Goal: Information Seeking & Learning: Learn about a topic

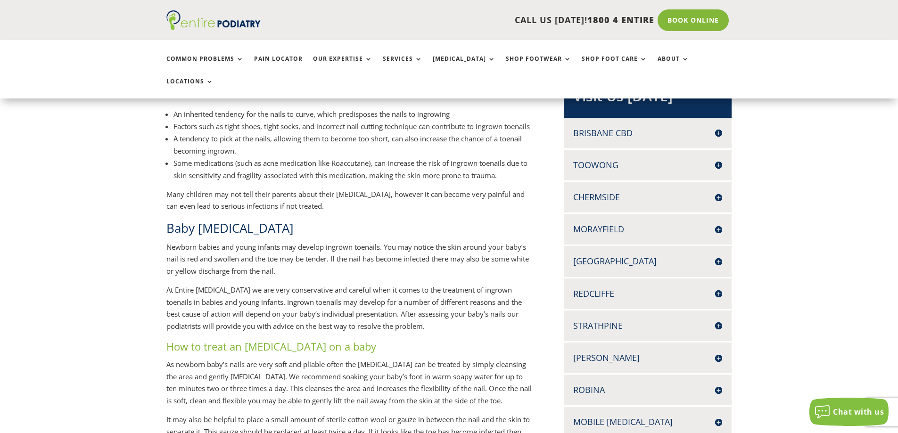
scroll to position [226, 0]
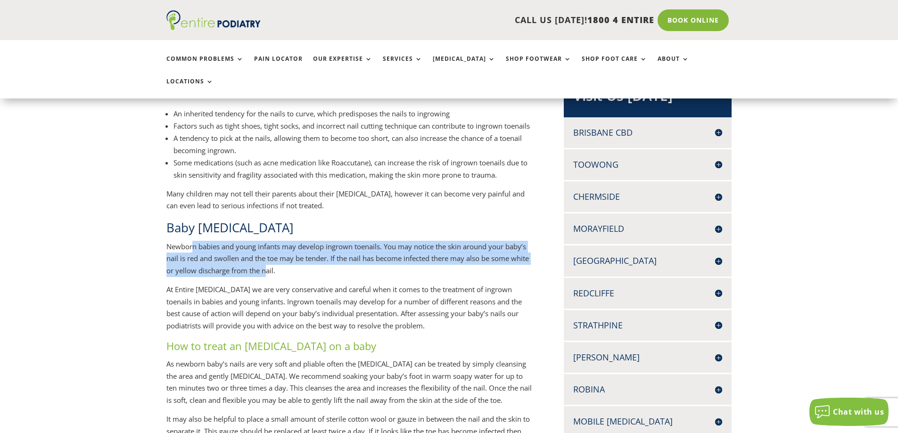
drag, startPoint x: 192, startPoint y: 235, endPoint x: 286, endPoint y: 260, distance: 96.5
click at [286, 260] on p "Newborn babies and young infants may develop ingrown toenails. You may notice t…" at bounding box center [349, 262] width 367 height 43
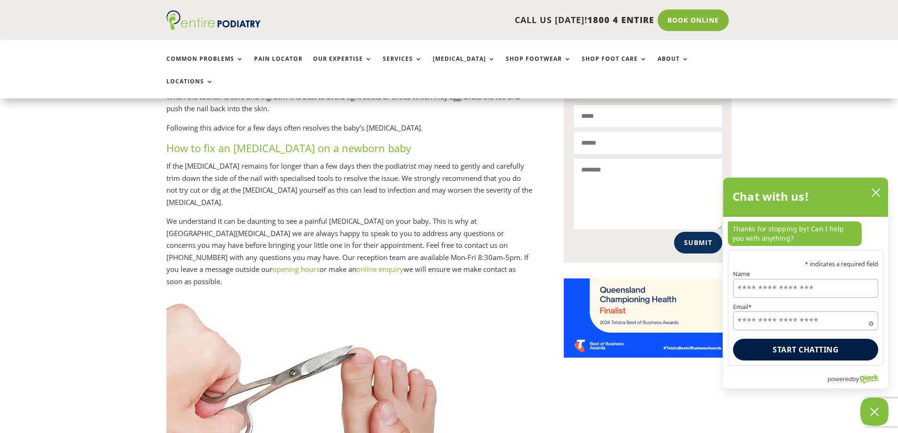
scroll to position [490, 0]
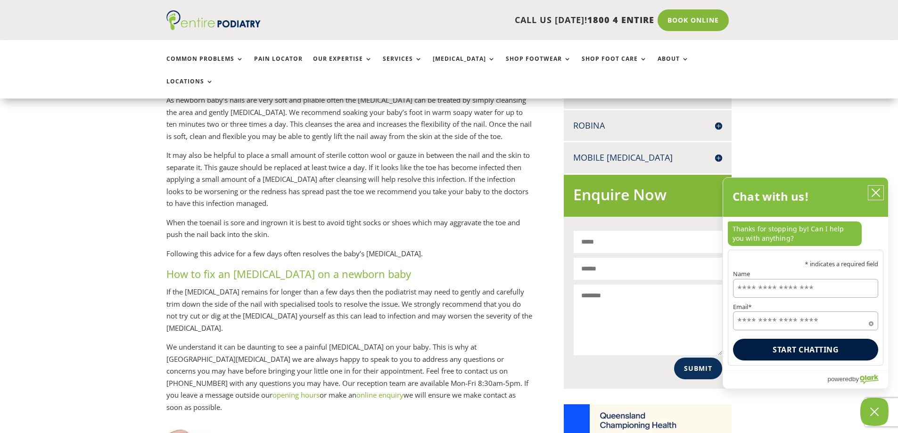
click at [877, 195] on icon "close chatbox" at bounding box center [876, 193] width 8 height 8
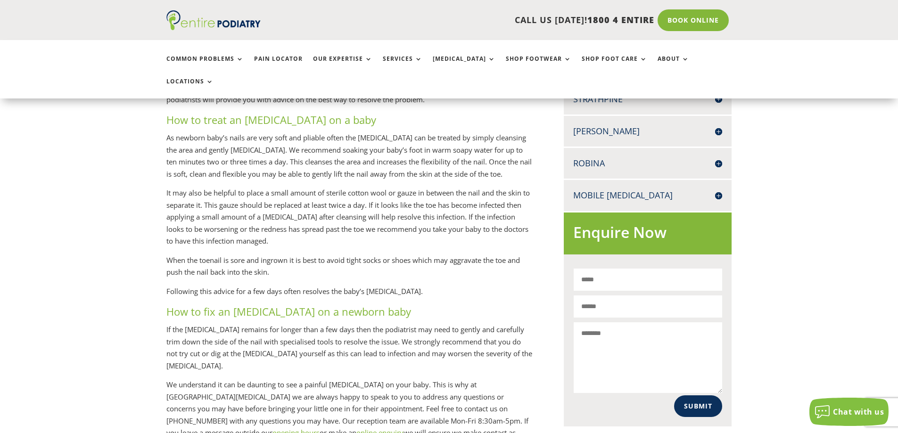
scroll to position [377, 0]
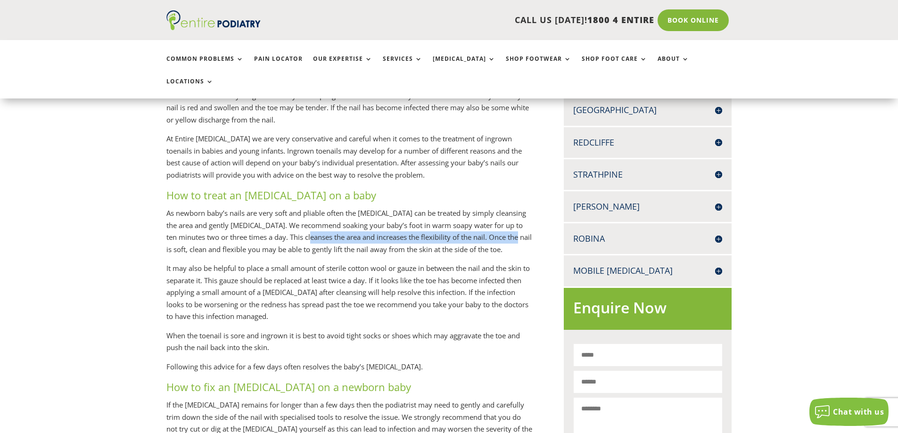
drag, startPoint x: 300, startPoint y: 225, endPoint x: 510, endPoint y: 229, distance: 210.7
click at [510, 229] on p "As newborn baby’s nails are very soft and pliable often the [MEDICAL_DATA] can …" at bounding box center [349, 234] width 367 height 55
drag, startPoint x: 412, startPoint y: 213, endPoint x: 510, endPoint y: 215, distance: 98.0
click at [510, 215] on p "As newborn baby’s nails are very soft and pliable often the [MEDICAL_DATA] can …" at bounding box center [349, 234] width 367 height 55
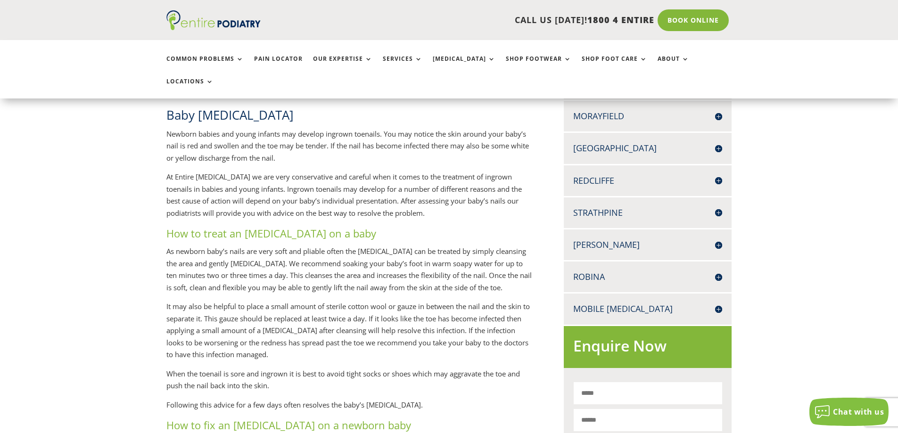
scroll to position [339, 0]
